Goal: Use online tool/utility: Utilize a website feature to perform a specific function

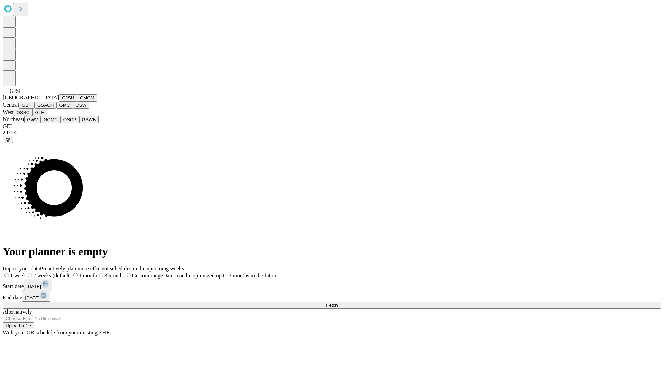
click at [59, 102] on button "GJSH" at bounding box center [68, 97] width 18 height 7
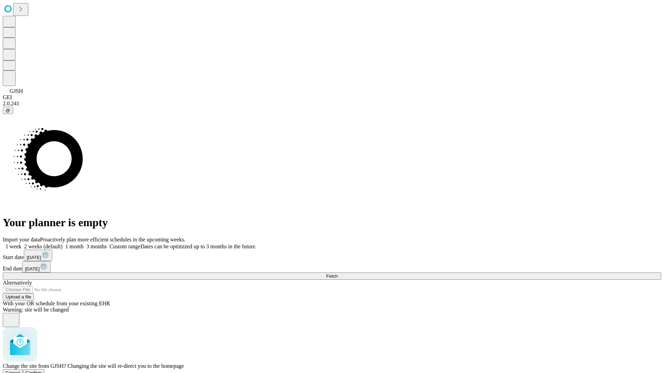
click at [42, 371] on span "Confirm" at bounding box center [34, 373] width 16 height 5
click at [63, 244] on label "2 weeks (default)" at bounding box center [41, 247] width 41 height 6
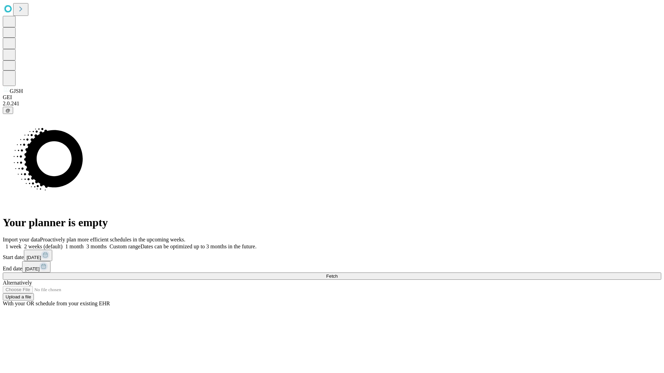
click at [337, 274] on span "Fetch" at bounding box center [331, 276] width 11 height 5
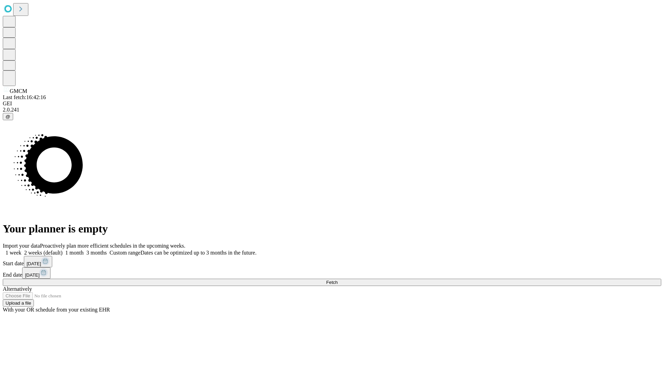
click at [63, 250] on label "2 weeks (default)" at bounding box center [41, 253] width 41 height 6
click at [337, 280] on span "Fetch" at bounding box center [331, 282] width 11 height 5
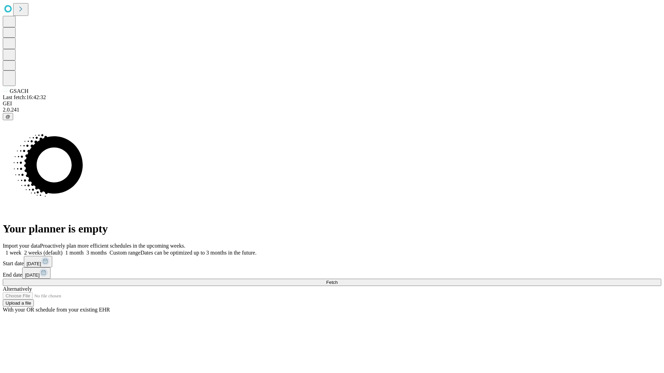
click at [337, 280] on span "Fetch" at bounding box center [331, 282] width 11 height 5
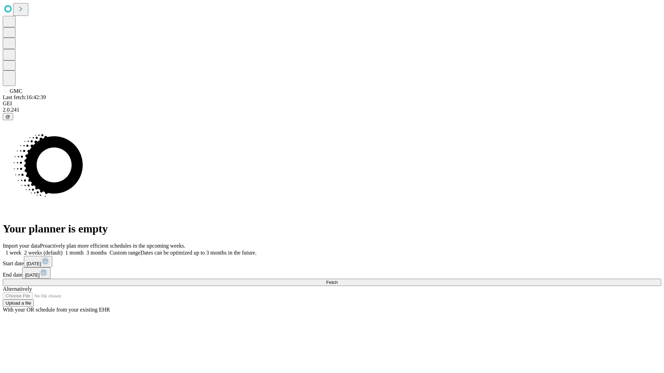
click at [63, 250] on label "2 weeks (default)" at bounding box center [41, 253] width 41 height 6
click at [337, 280] on span "Fetch" at bounding box center [331, 282] width 11 height 5
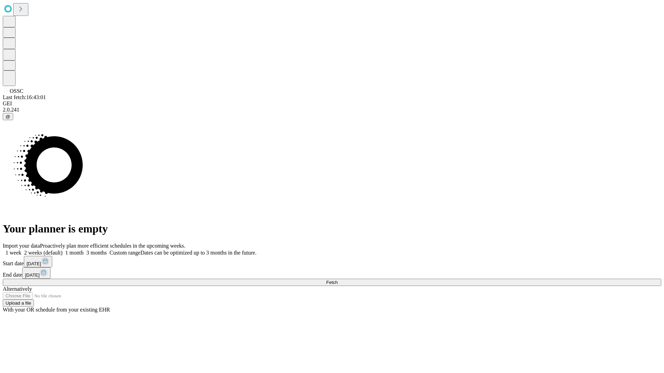
click at [63, 250] on label "2 weeks (default)" at bounding box center [41, 253] width 41 height 6
click at [337, 280] on span "Fetch" at bounding box center [331, 282] width 11 height 5
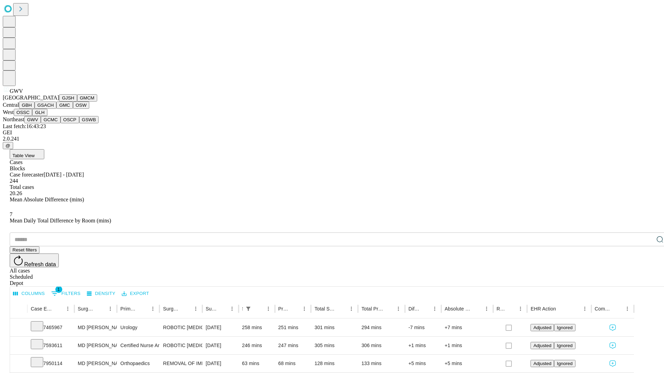
click at [54, 123] on button "GCMC" at bounding box center [51, 119] width 20 height 7
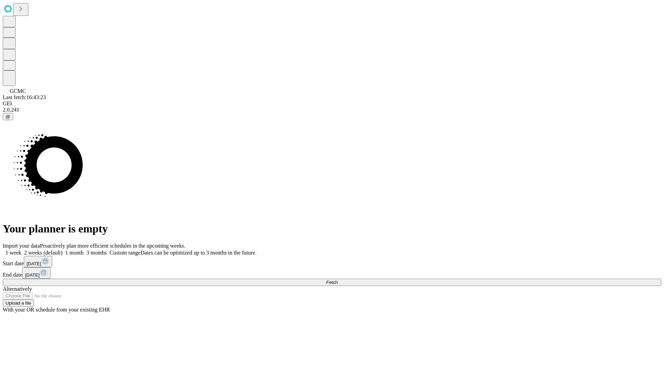
click at [337, 280] on span "Fetch" at bounding box center [331, 282] width 11 height 5
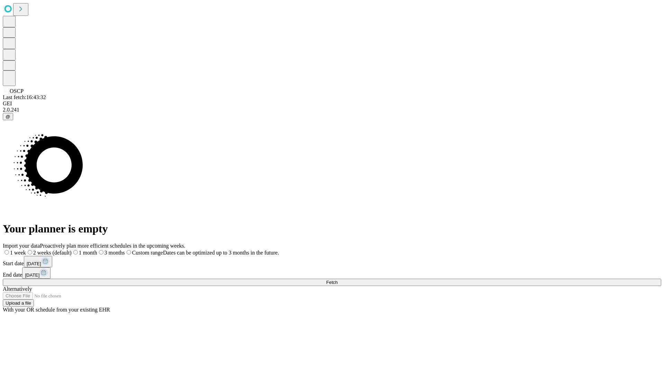
click at [72, 250] on label "2 weeks (default)" at bounding box center [49, 253] width 46 height 6
click at [337, 280] on span "Fetch" at bounding box center [331, 282] width 11 height 5
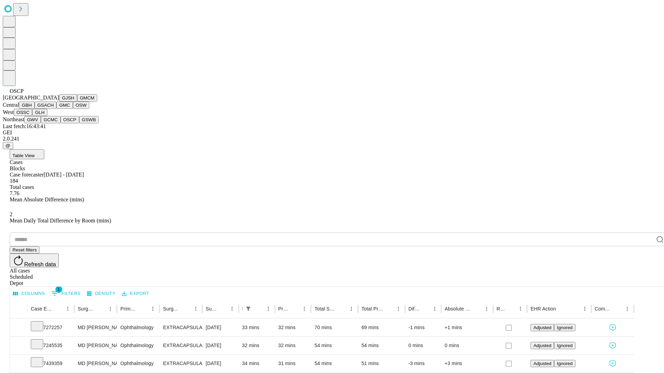
click at [79, 123] on button "GSWB" at bounding box center [89, 119] width 20 height 7
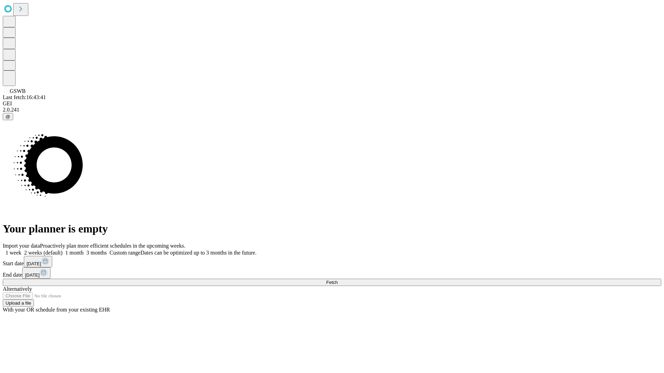
click at [63, 250] on label "2 weeks (default)" at bounding box center [41, 253] width 41 height 6
click at [337, 280] on span "Fetch" at bounding box center [331, 282] width 11 height 5
